Goal: Task Accomplishment & Management: Use online tool/utility

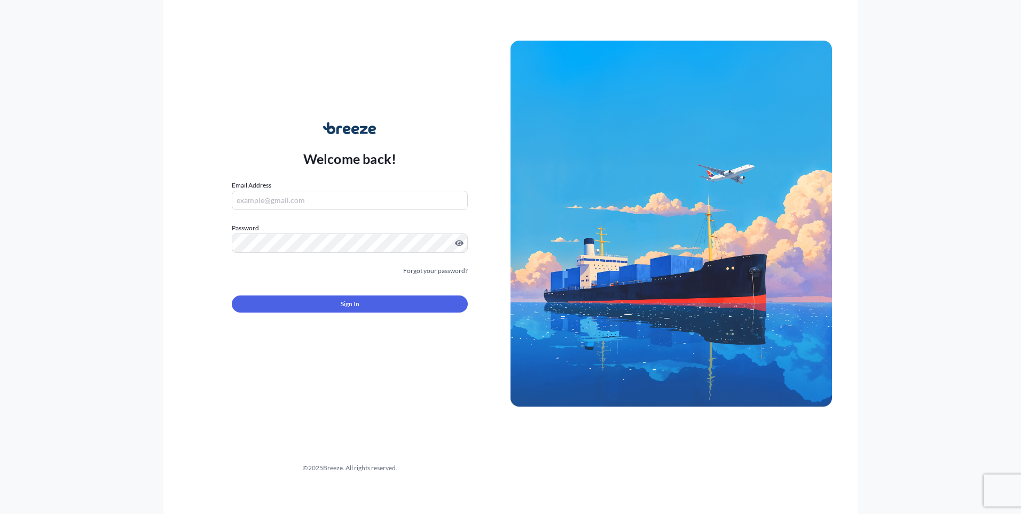
click at [296, 204] on input "Email Address" at bounding box center [350, 200] width 236 height 19
type input "[PERSON_NAME][EMAIL_ADDRESS][PERSON_NAME][DOMAIN_NAME]"
click at [394, 315] on form "Email Address [PERSON_NAME][EMAIL_ADDRESS][PERSON_NAME][DOMAIN_NAME] Password M…" at bounding box center [350, 252] width 236 height 145
click at [400, 308] on button "Sign In" at bounding box center [350, 303] width 236 height 17
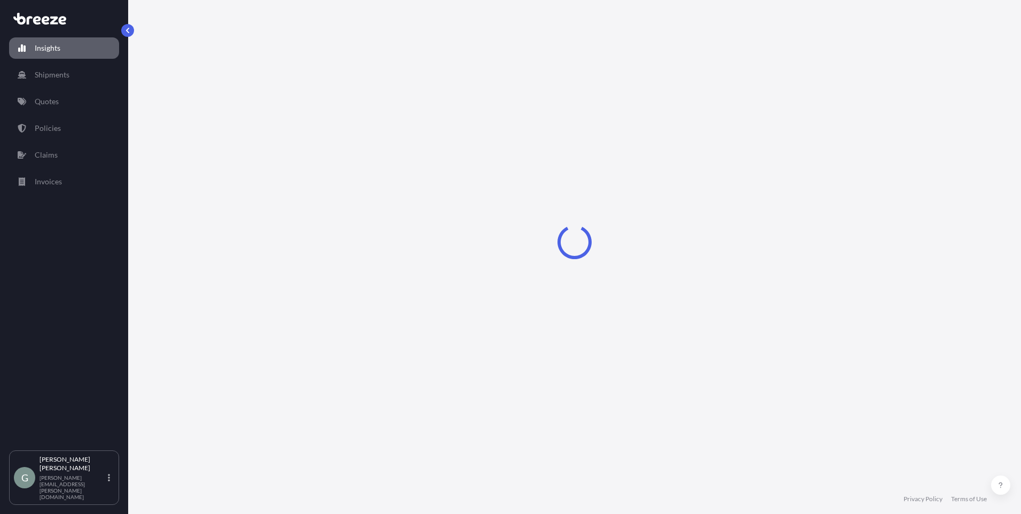
select select "2025"
